Goal: Information Seeking & Learning: Find specific fact

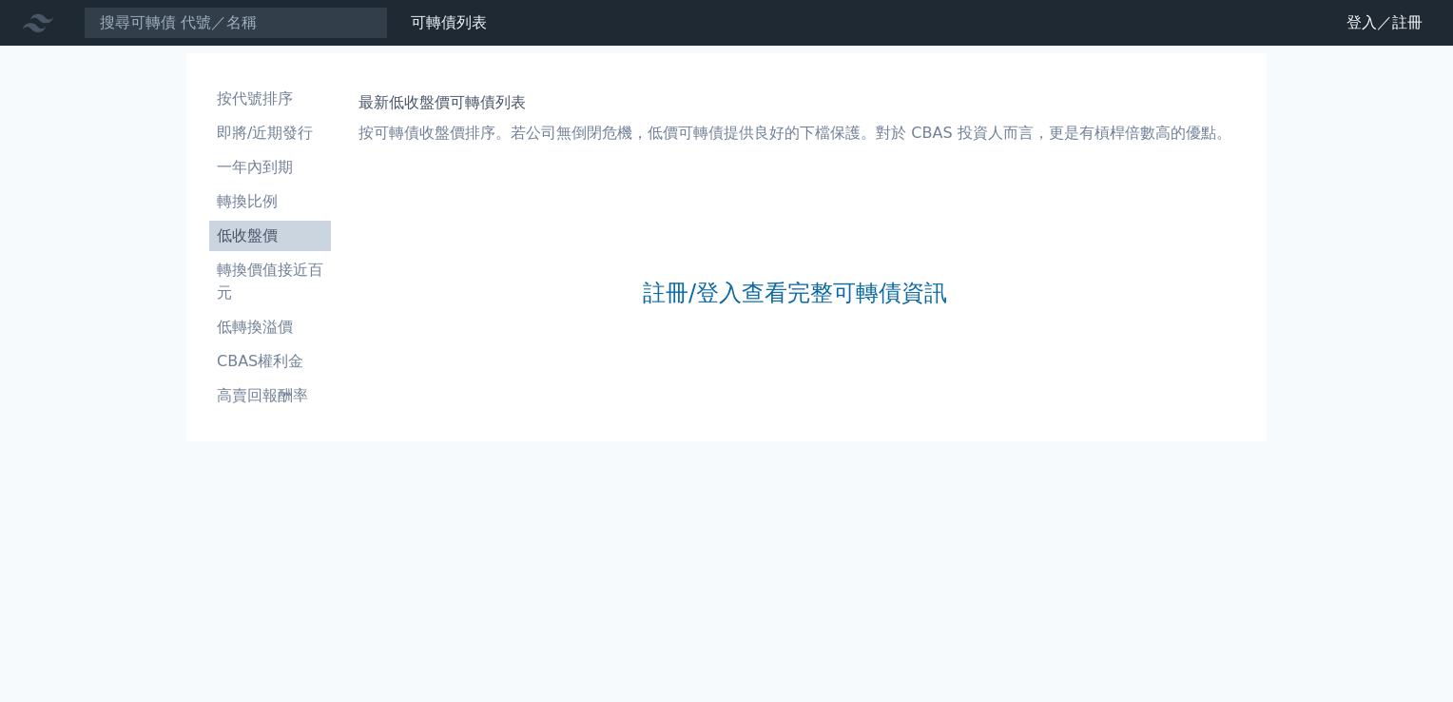
click at [274, 31] on input at bounding box center [236, 23] width 304 height 32
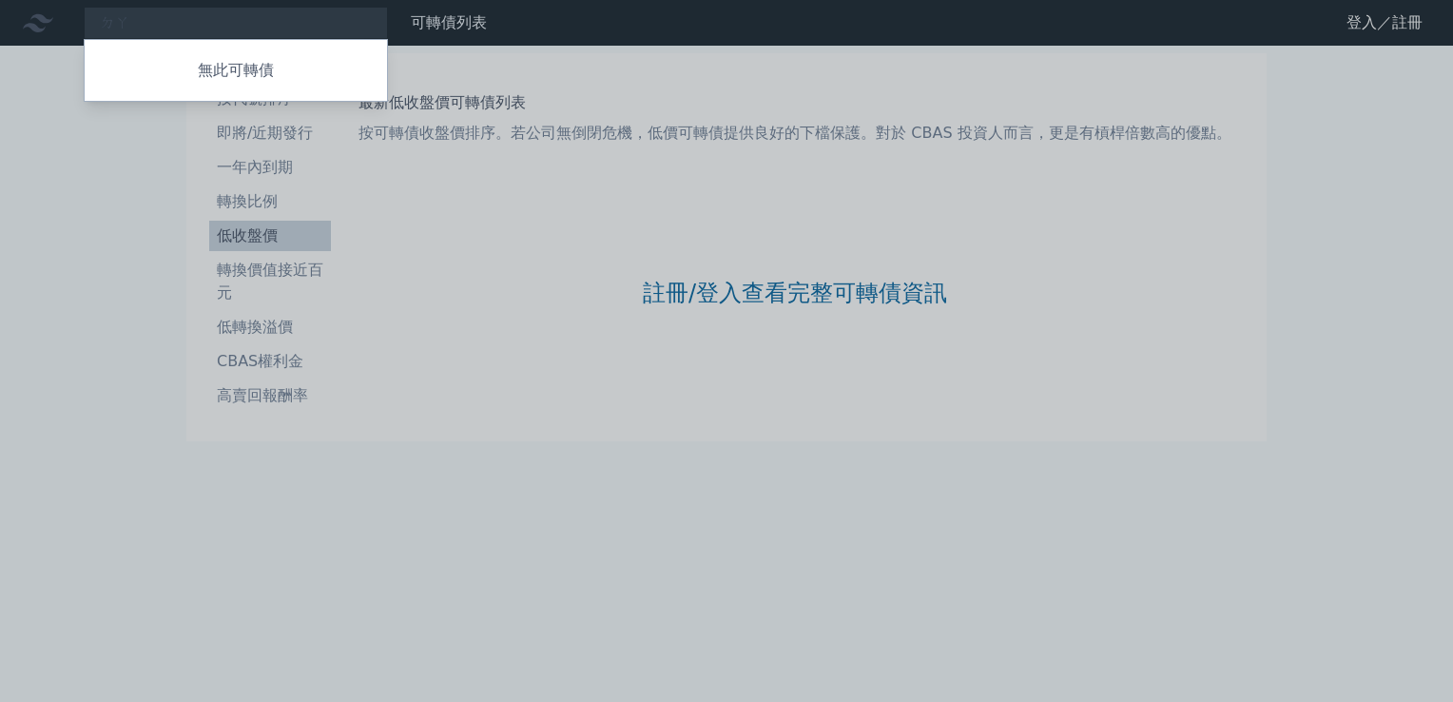
type input "ㄉ"
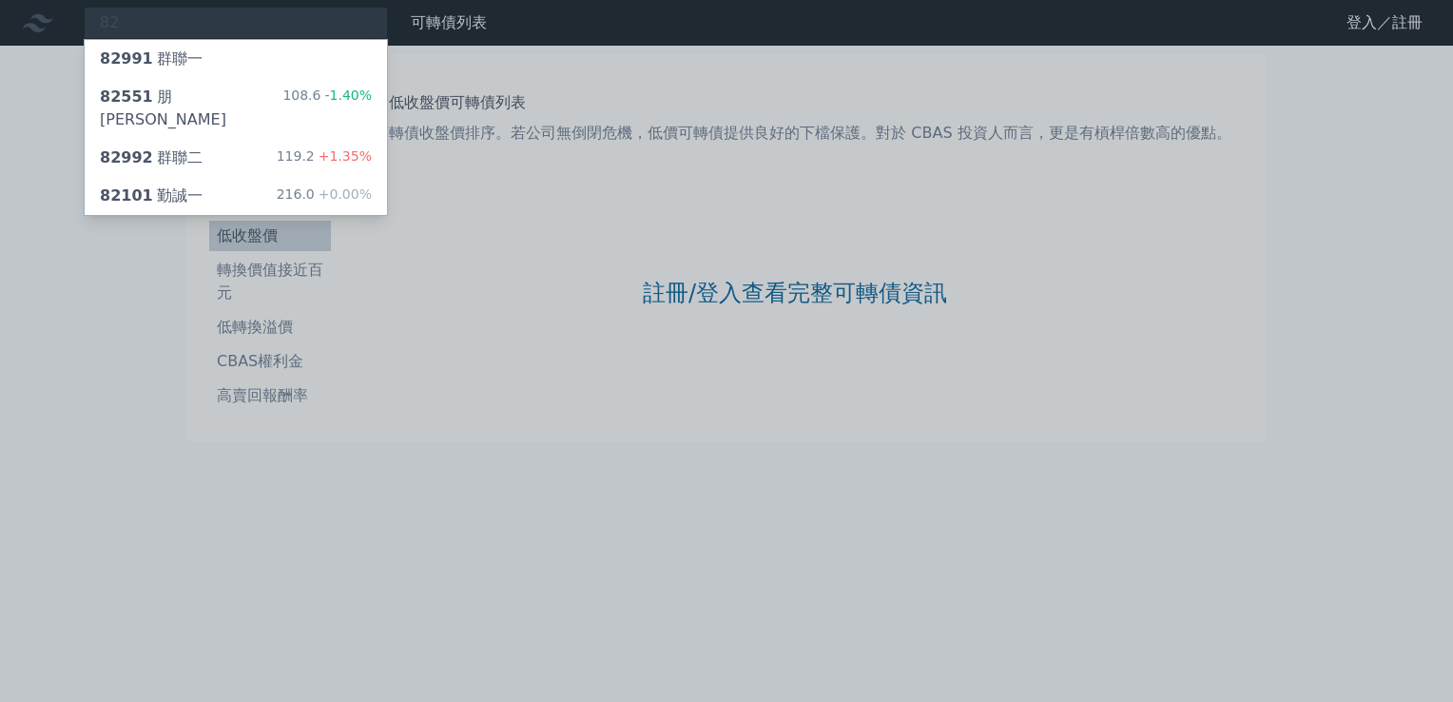
type input "8"
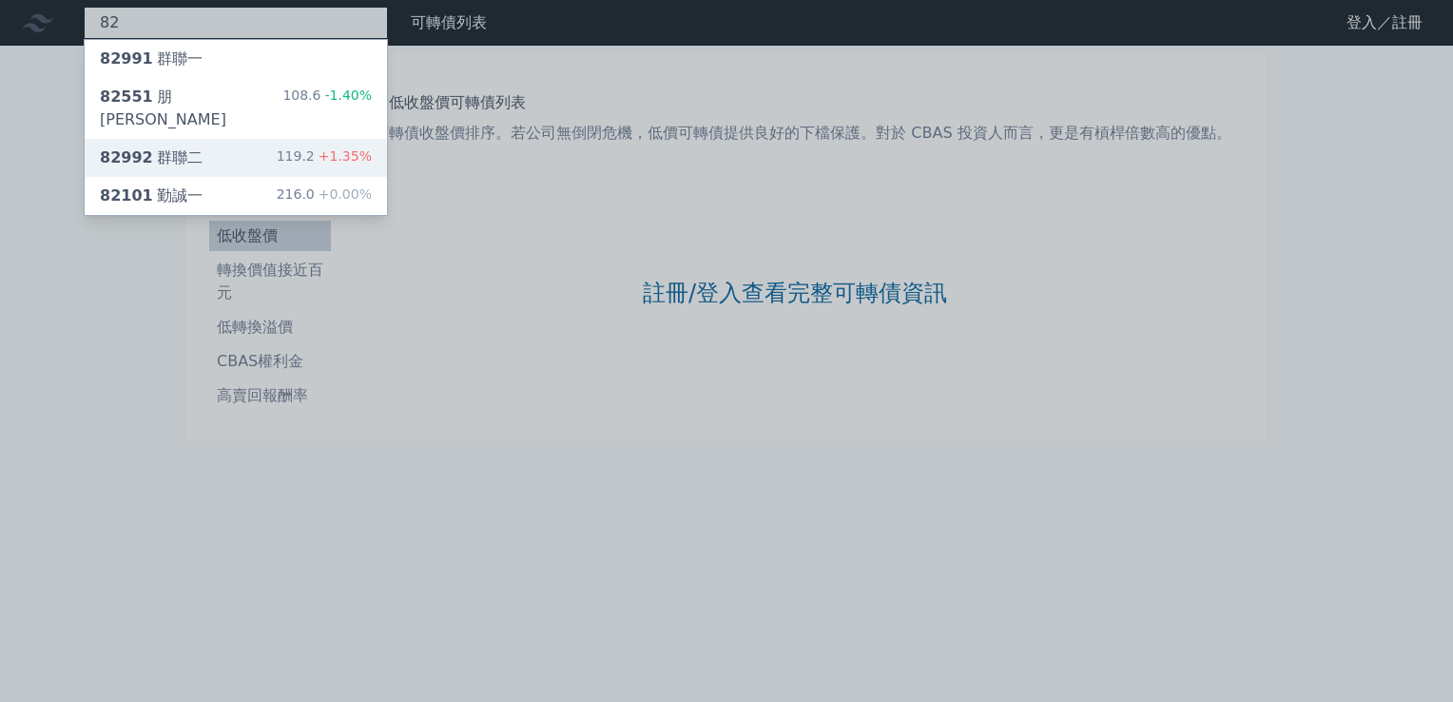
type input "82"
click at [266, 141] on div "82992 群聯二 119.2 +1.35%" at bounding box center [236, 158] width 302 height 38
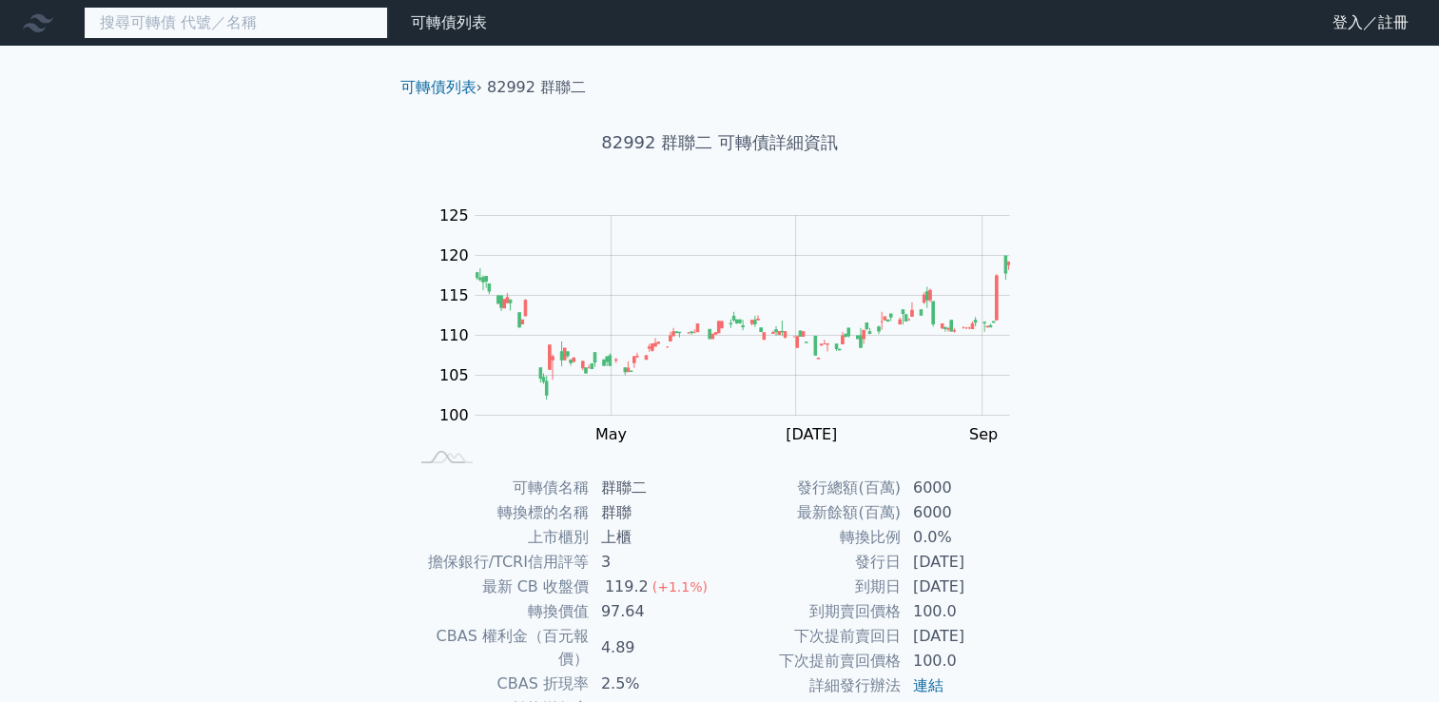
click at [349, 21] on input at bounding box center [236, 23] width 304 height 32
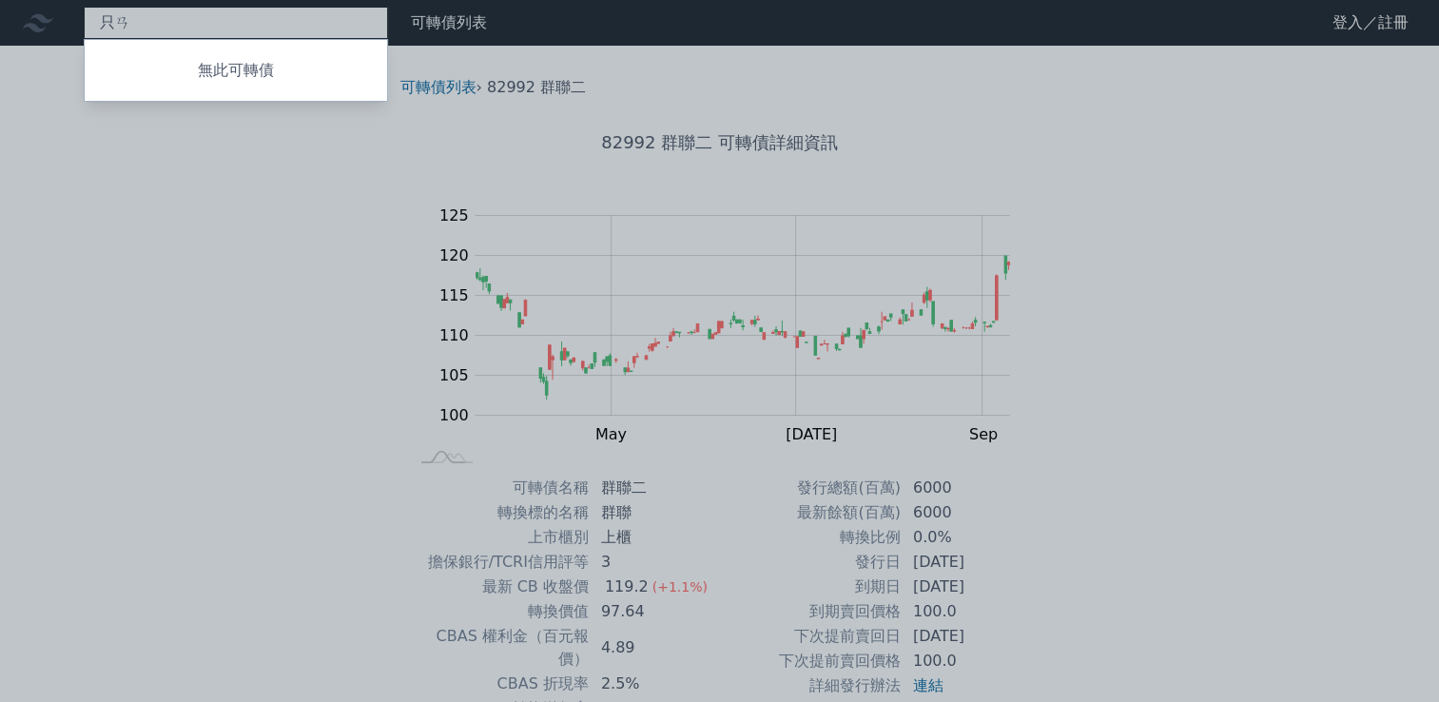
type input "只"
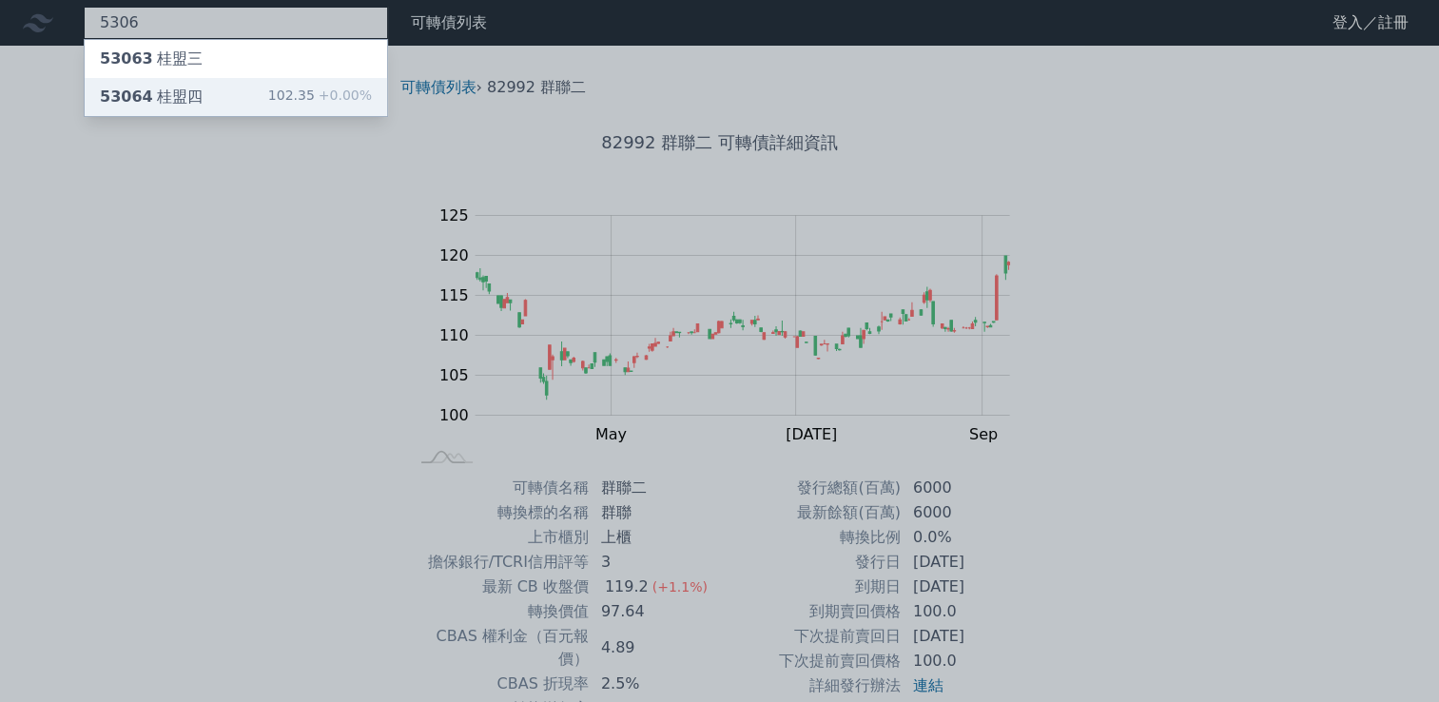
type input "5306"
click at [166, 96] on div "53064 桂盟四" at bounding box center [151, 97] width 103 height 23
